Goal: Task Accomplishment & Management: Manage account settings

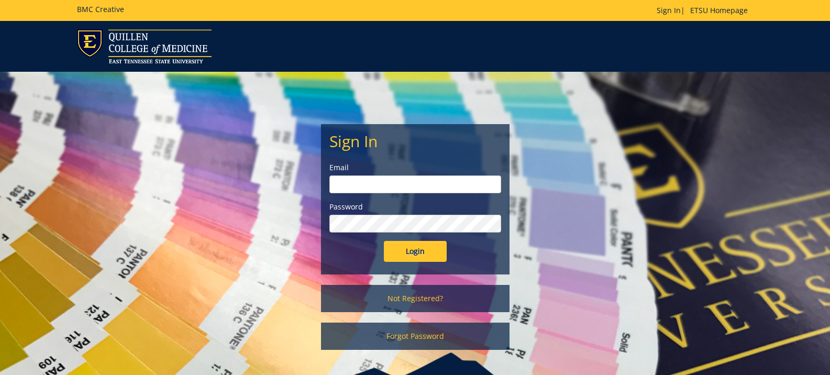
type input "[EMAIL_ADDRESS][DOMAIN_NAME]"
click at [414, 247] on input "Login" at bounding box center [415, 251] width 63 height 21
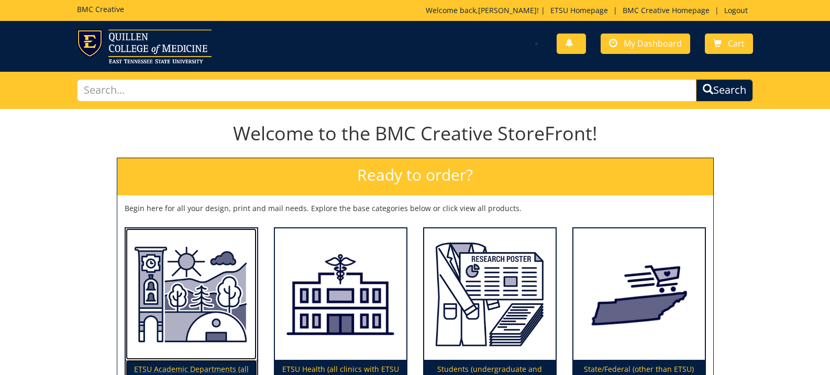
click at [207, 299] on img at bounding box center [191, 294] width 131 height 132
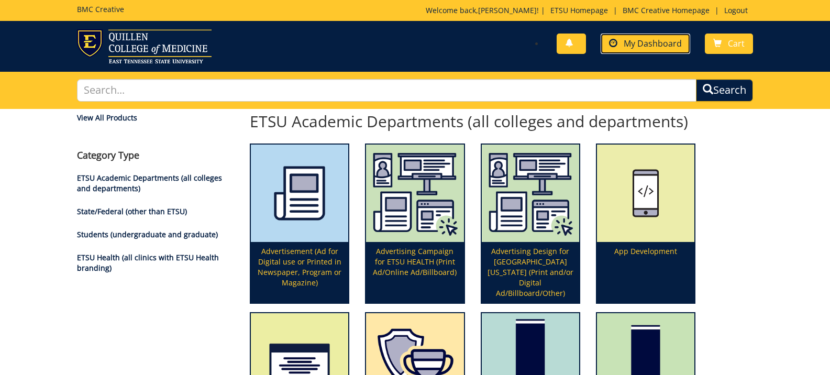
click at [631, 48] on span "My Dashboard" at bounding box center [653, 44] width 58 height 12
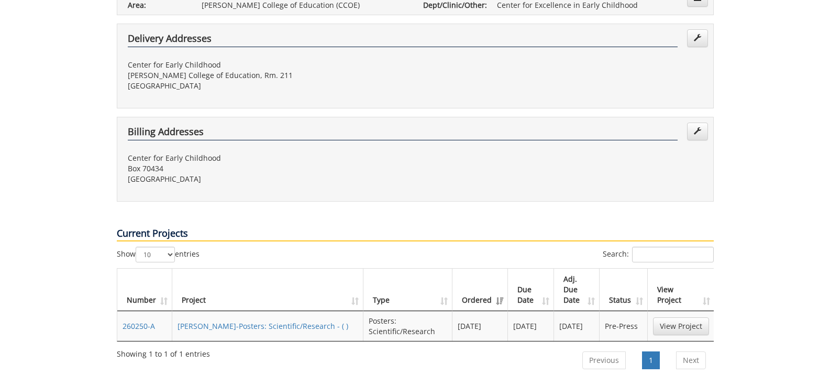
scroll to position [314, 0]
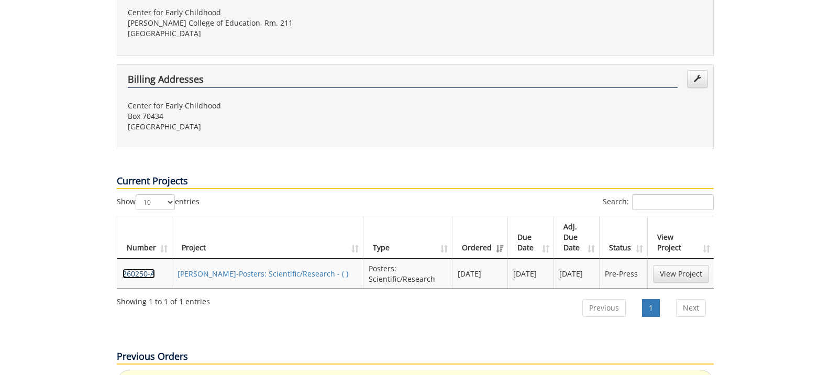
click at [148, 269] on link "260250-A" at bounding box center [139, 274] width 32 height 10
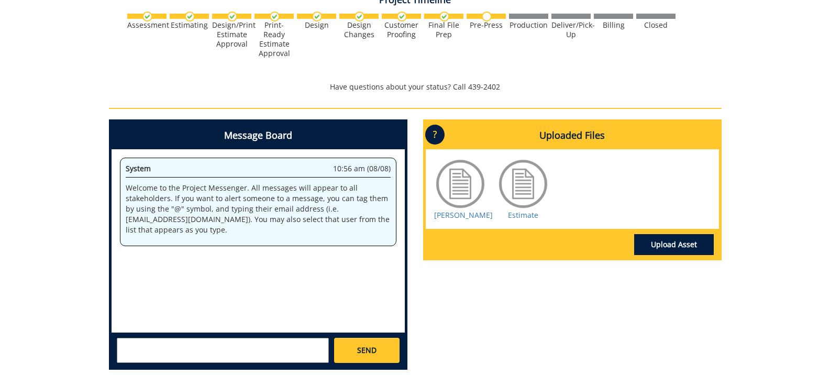
scroll to position [444, 0]
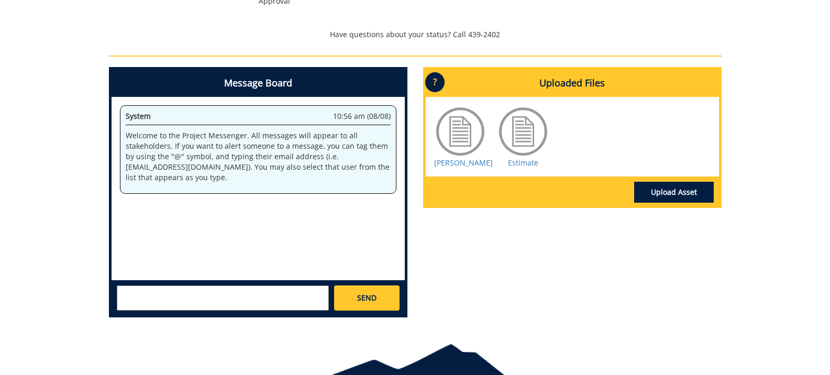
click at [145, 301] on textarea at bounding box center [223, 298] width 212 height 25
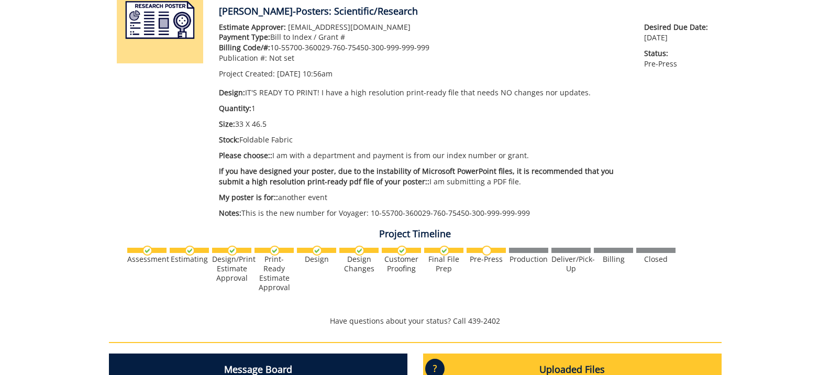
scroll to position [0, 0]
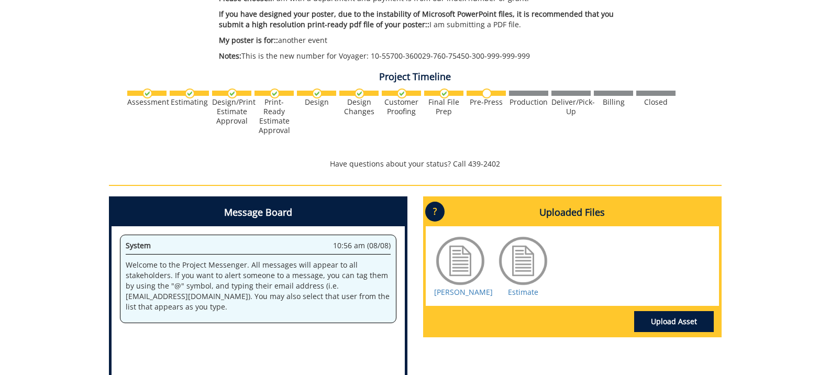
scroll to position [471, 0]
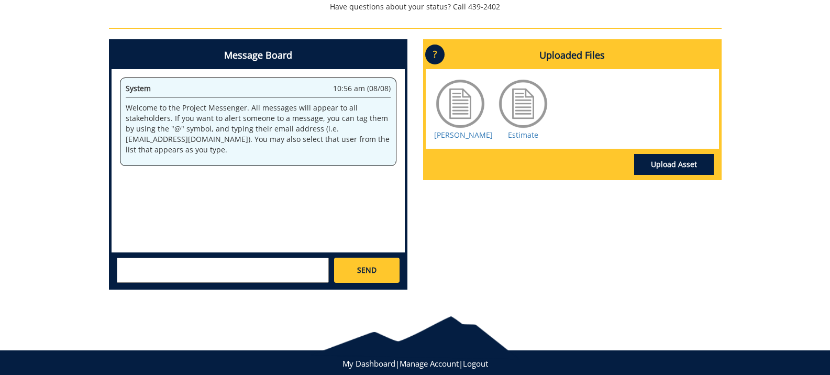
click at [137, 273] on textarea at bounding box center [223, 270] width 212 height 25
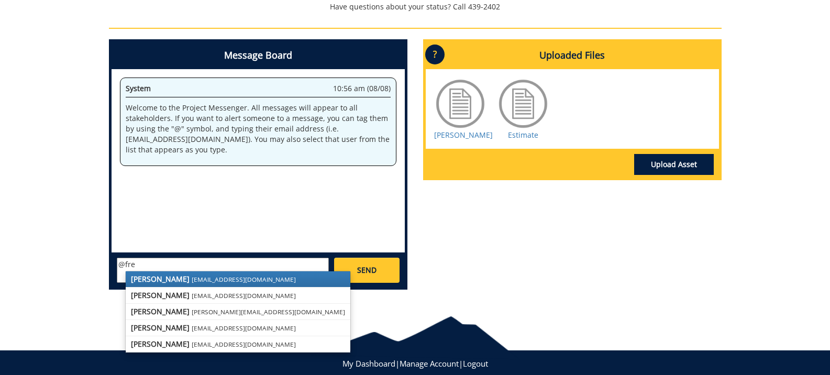
click at [137, 278] on strong "[PERSON_NAME]" at bounding box center [160, 279] width 59 height 10
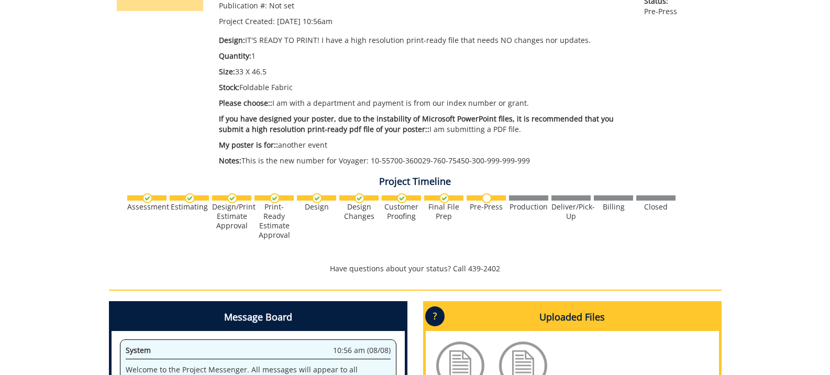
scroll to position [419, 0]
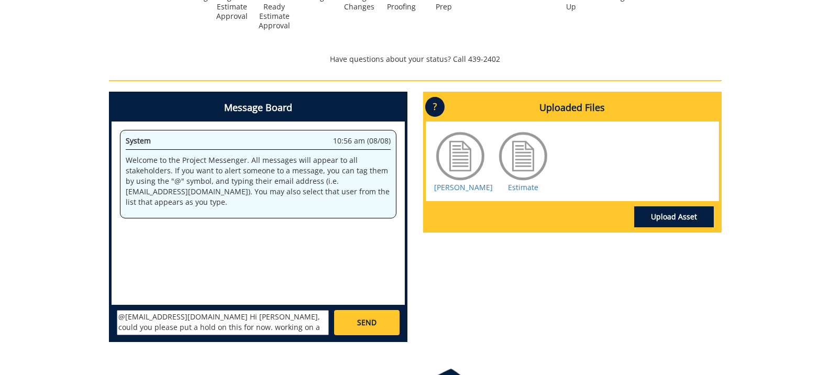
click at [194, 316] on textarea "@[EMAIL_ADDRESS][DOMAIN_NAME] Hi [PERSON_NAME], could you please put a hold on …" at bounding box center [223, 322] width 212 height 25
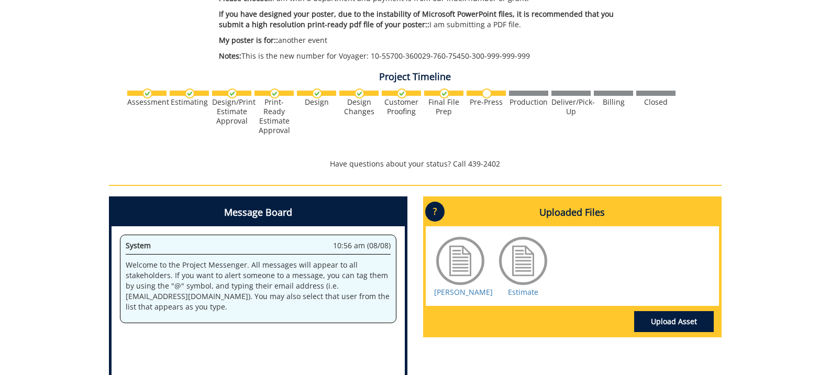
scroll to position [496, 0]
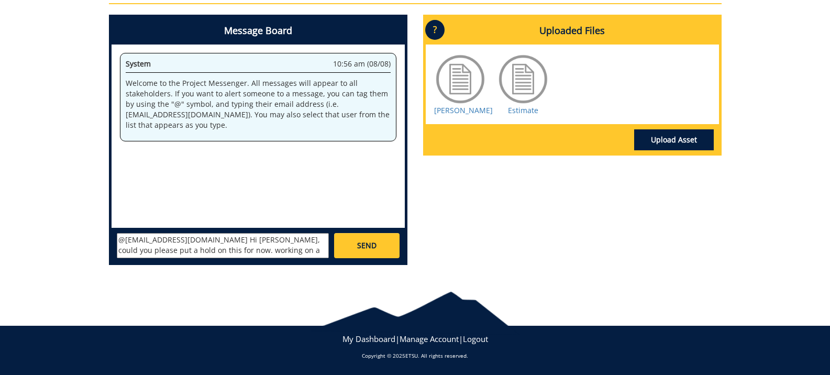
click at [208, 251] on textarea "@[EMAIL_ADDRESS][DOMAIN_NAME] Hi [PERSON_NAME], could you please put a hold on …" at bounding box center [223, 245] width 212 height 25
type textarea "@[EMAIL_ADDRESS][DOMAIN_NAME] Hi [PERSON_NAME], could you please put a hold on …"
click at [361, 245] on span "SEND" at bounding box center [366, 245] width 19 height 10
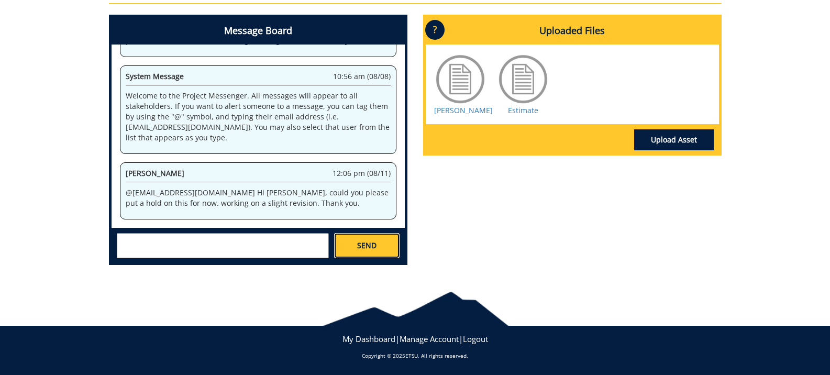
scroll to position [4210, 0]
click at [152, 237] on textarea at bounding box center [223, 245] width 212 height 25
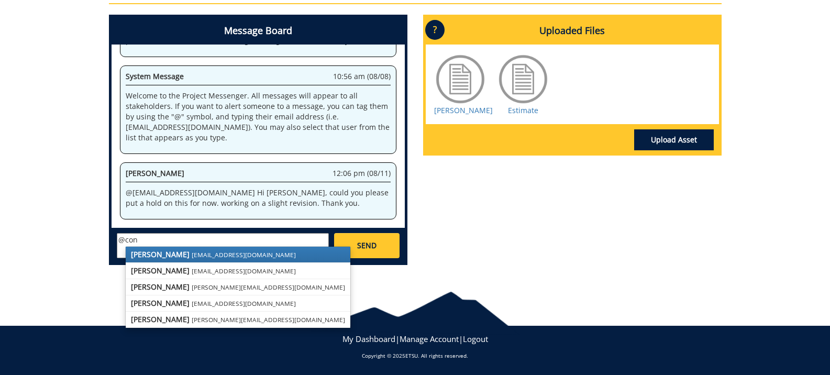
scroll to position [4535, 0]
click at [147, 254] on strong "[PERSON_NAME]" at bounding box center [160, 254] width 59 height 10
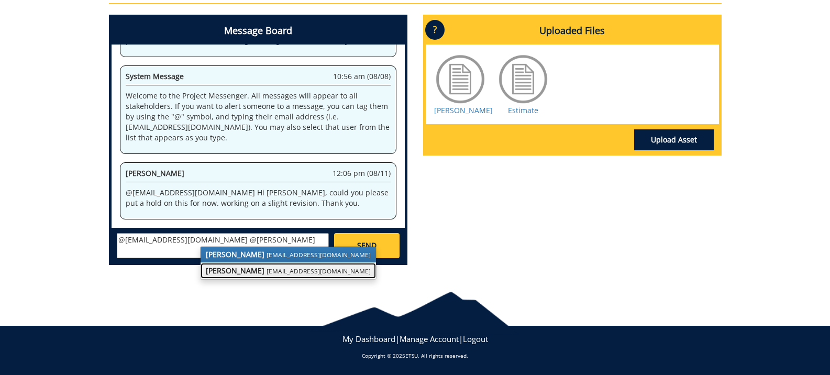
click at [207, 273] on strong "[PERSON_NAME]" at bounding box center [235, 271] width 59 height 10
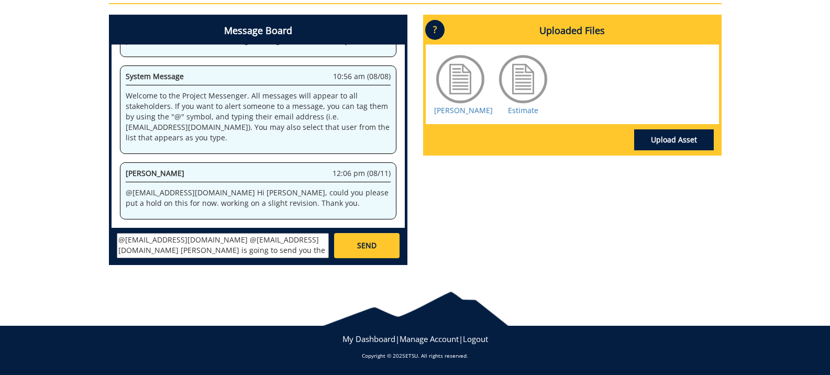
scroll to position [5834, 0]
type textarea "@[EMAIL_ADDRESS][DOMAIN_NAME] @[EMAIL_ADDRESS][DOMAIN_NAME] [PERSON_NAME] is go…"
click at [354, 248] on link "SEND" at bounding box center [366, 245] width 65 height 25
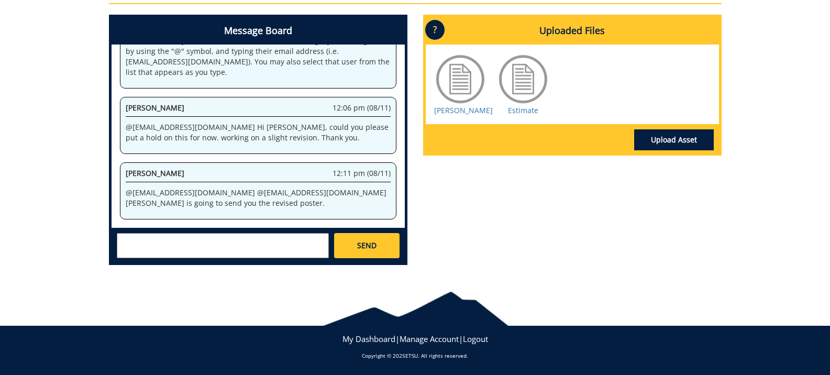
scroll to position [16544, 0]
click at [21, 323] on div at bounding box center [415, 308] width 830 height 43
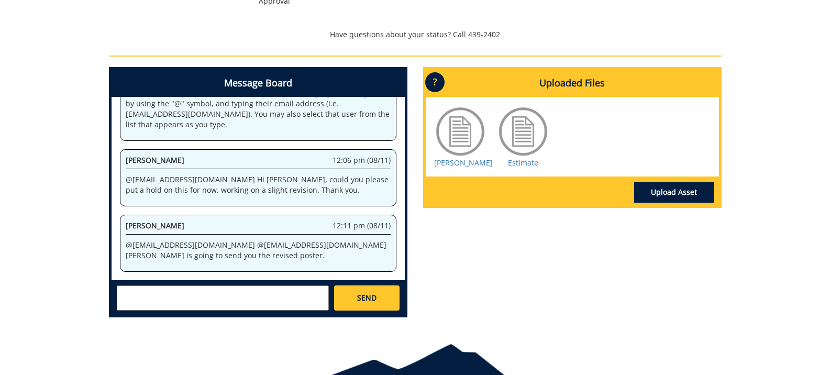
scroll to position [27938, 0]
click at [32, 350] on div at bounding box center [415, 360] width 830 height 43
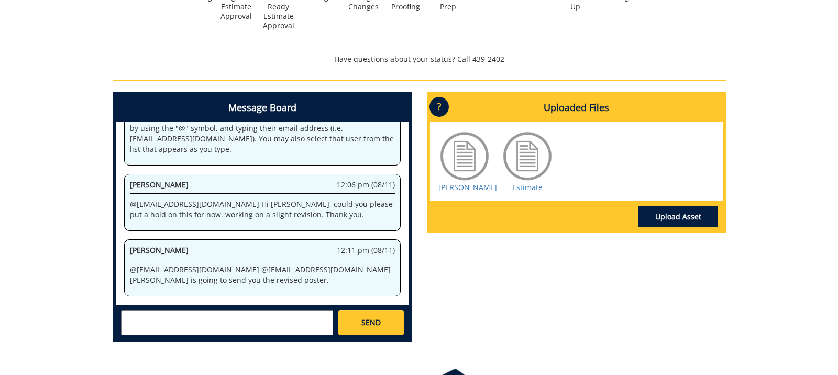
scroll to position [30673, 0]
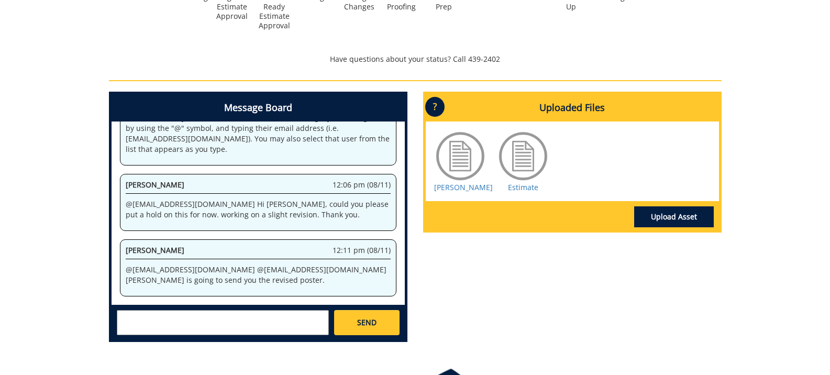
click at [690, 6] on div at bounding box center [415, 8] width 579 height 46
click at [669, 227] on link "Upload Asset" at bounding box center [674, 216] width 80 height 21
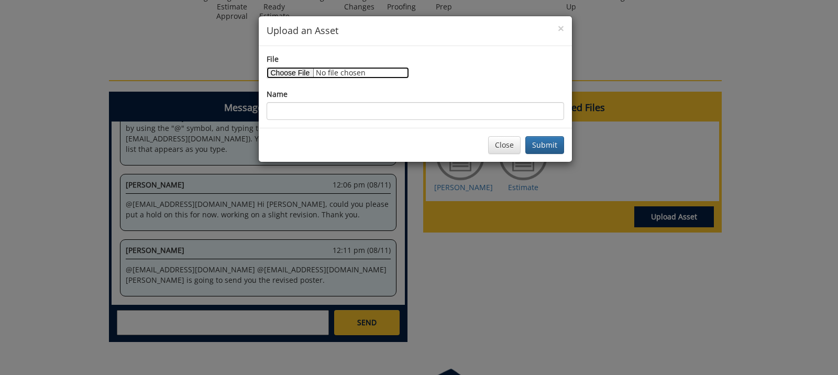
click at [310, 72] on input "File" at bounding box center [338, 73] width 142 height 12
type input "C:\fakepath\IEI Portugal Poster 2025 Final.pdf"
click at [547, 141] on button "Submit" at bounding box center [544, 145] width 39 height 18
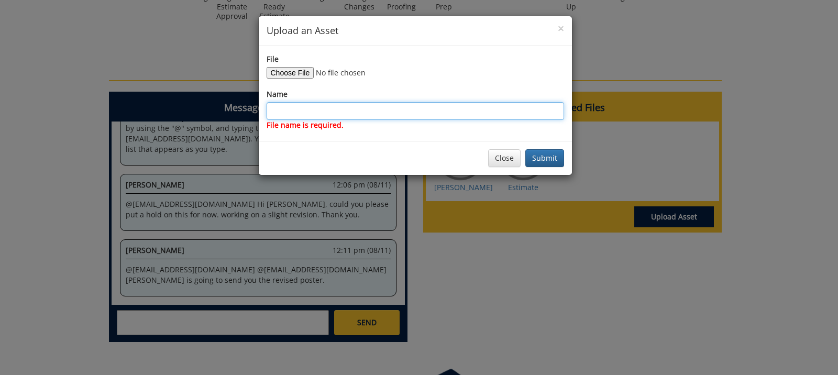
click at [425, 112] on input "Name" at bounding box center [416, 111] width 298 height 18
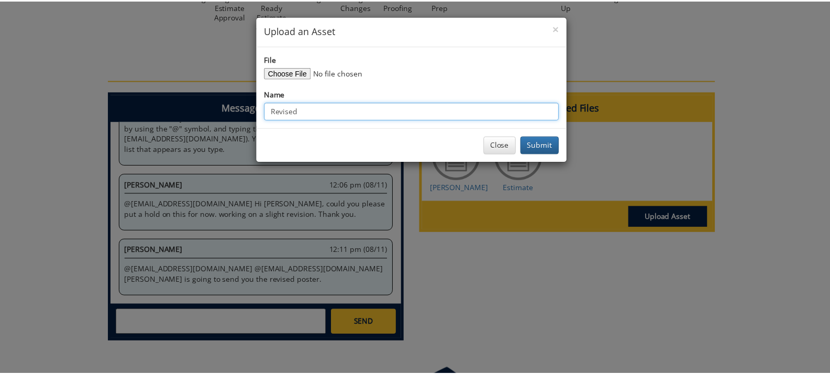
scroll to position [32040, 0]
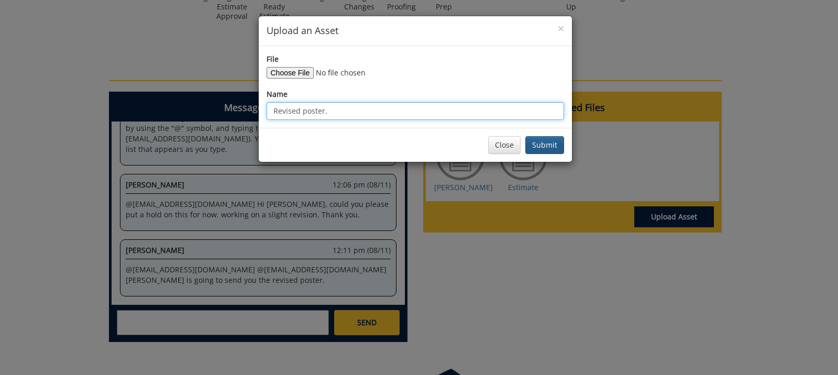
type input "Revised poster."
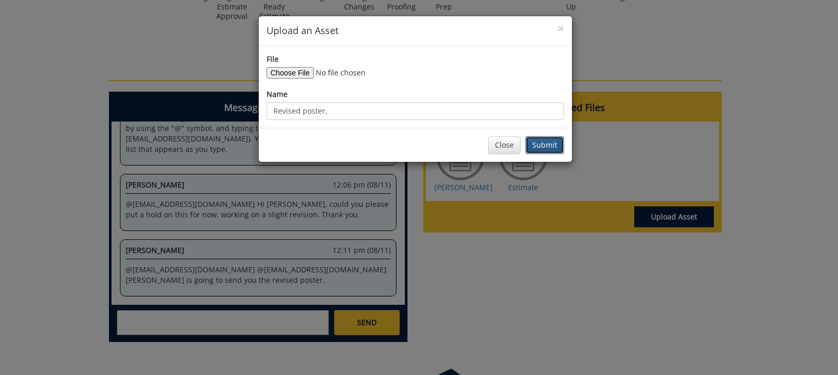
click at [543, 149] on button "Submit" at bounding box center [544, 145] width 39 height 18
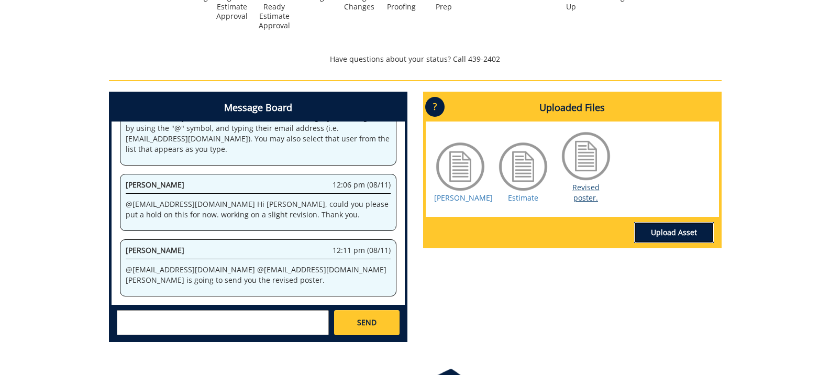
scroll to position [32496, 0]
click at [584, 199] on link "Revised poster." at bounding box center [586, 192] width 27 height 20
click at [558, 227] on div at bounding box center [572, 232] width 283 height 21
click at [578, 174] on div at bounding box center [586, 156] width 52 height 52
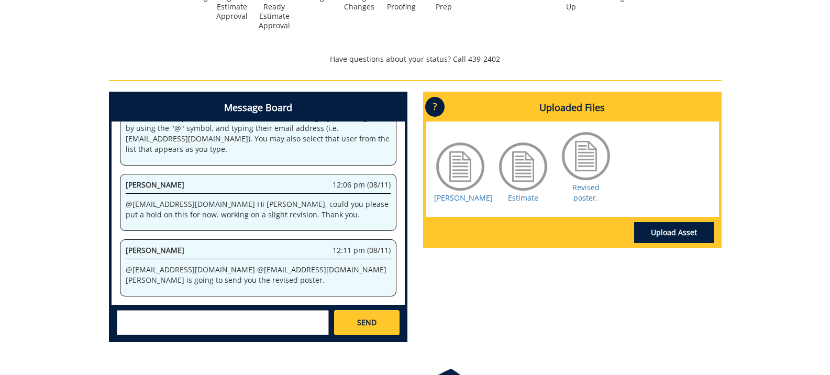
scroll to position [33407, 0]
drag, startPoint x: 580, startPoint y: 180, endPoint x: 549, endPoint y: 236, distance: 64.3
click at [549, 236] on div at bounding box center [572, 232] width 283 height 21
click at [583, 194] on link "Revised poster." at bounding box center [586, 192] width 27 height 20
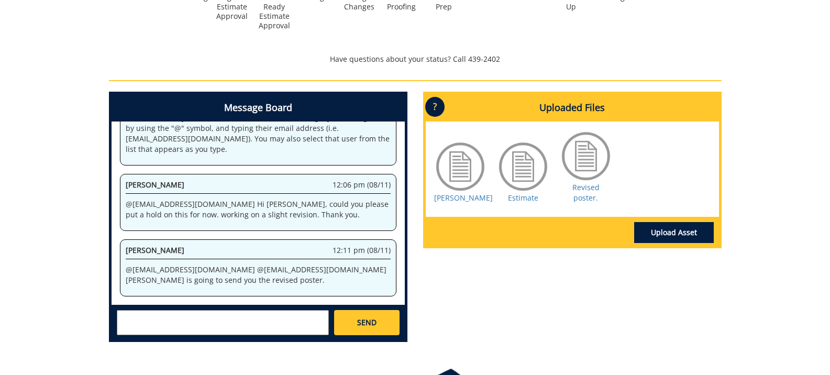
click at [21, 146] on div "260250-A [PERSON_NAME]-Posters: Scientific/Research Estimate Approver: [EMAIL_A…" at bounding box center [415, 20] width 830 height 661
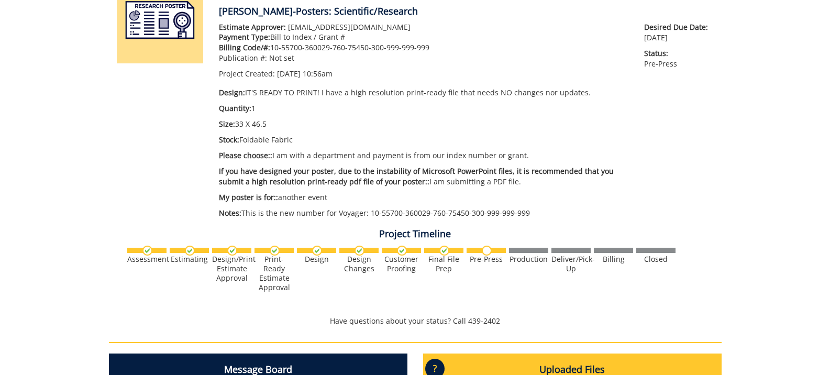
scroll to position [0, 0]
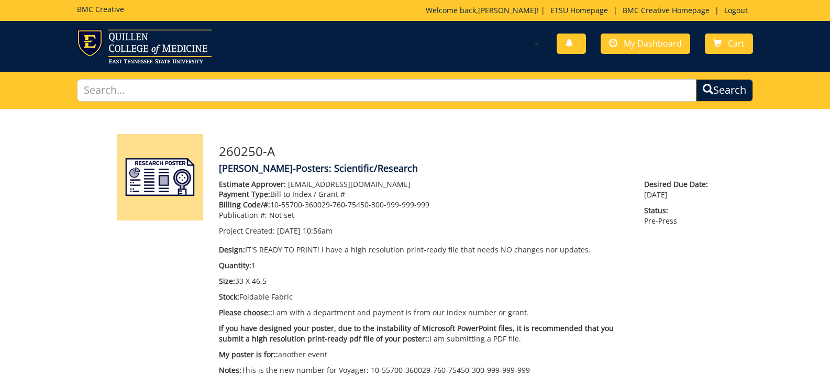
drag, startPoint x: 219, startPoint y: 149, endPoint x: 416, endPoint y: 165, distance: 198.1
click at [416, 165] on div "260250-A [PERSON_NAME]-Posters: Scientific/Research Estimate Approver: [EMAIL_A…" at bounding box center [466, 257] width 511 height 247
copy div "260250-A [PERSON_NAME]-Posters: Scientific/Research"
click at [421, 15] on div "BMC Creative Welcome back, [PERSON_NAME] ! | ETSU Homepage | BMC Creative Homep…" at bounding box center [415, 10] width 692 height 21
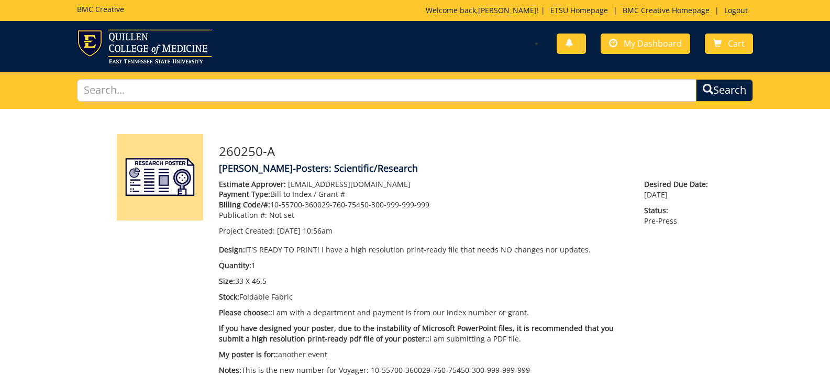
scroll to position [43434, 0]
click at [648, 7] on link "BMC Creative Homepage" at bounding box center [666, 10] width 97 height 10
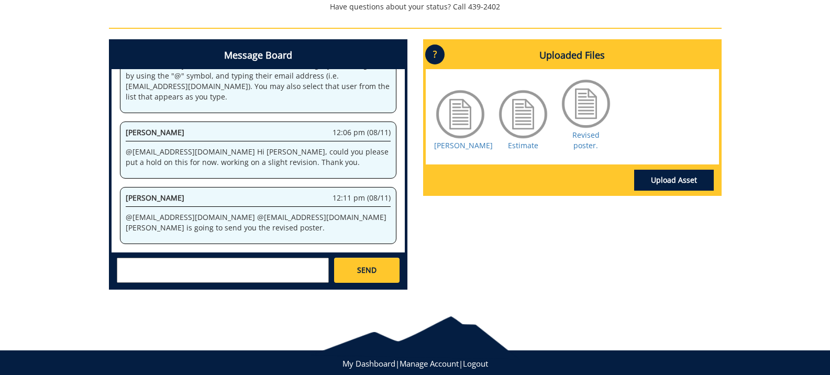
scroll to position [496, 0]
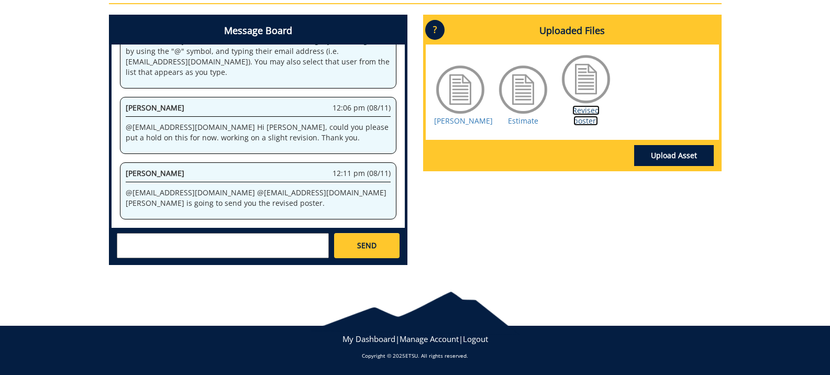
click at [584, 121] on link "Revised poster." at bounding box center [586, 115] width 27 height 20
drag, startPoint x: 588, startPoint y: 117, endPoint x: 490, endPoint y: 227, distance: 147.0
click at [490, 227] on div "Message Board System 10:56 am (08/08) Welcome to the Project Messenger. All mes…" at bounding box center [415, 144] width 629 height 259
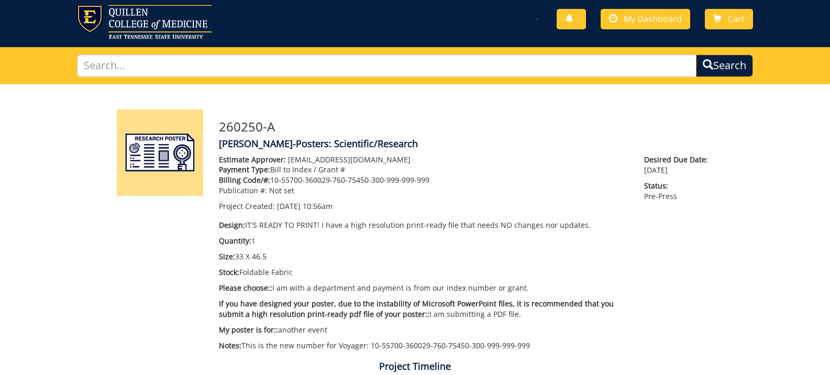
scroll to position [0, 0]
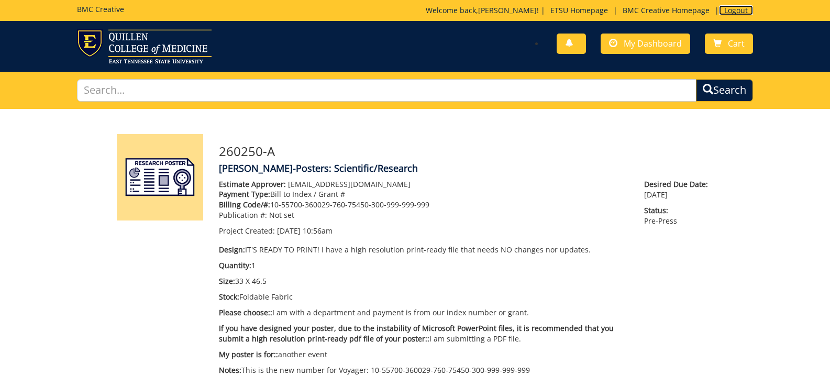
click at [738, 12] on link "Logout" at bounding box center [736, 10] width 34 height 10
